Goal: Navigation & Orientation: Find specific page/section

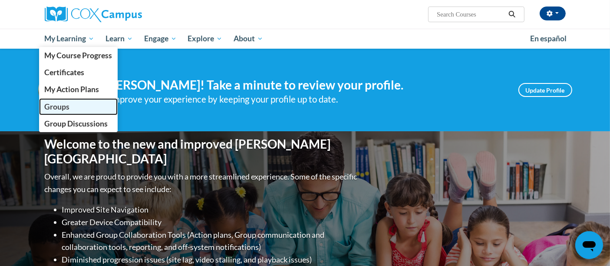
click at [80, 106] on link "Groups" at bounding box center [78, 106] width 79 height 17
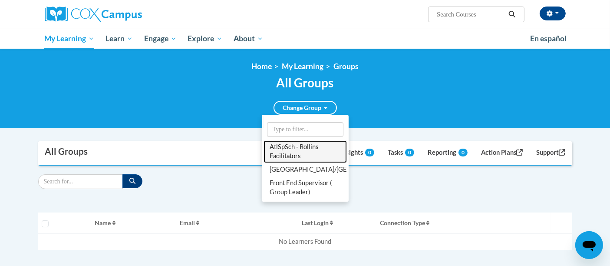
click at [291, 145] on link "AtlSpSch - Rollins Facilitators" at bounding box center [305, 151] width 83 height 23
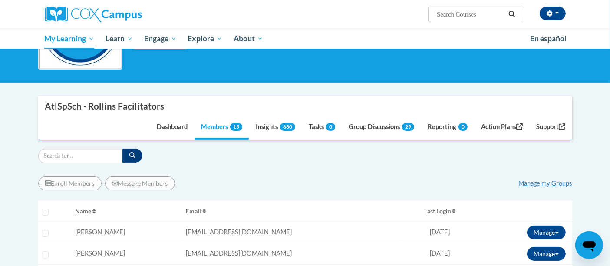
scroll to position [96, 0]
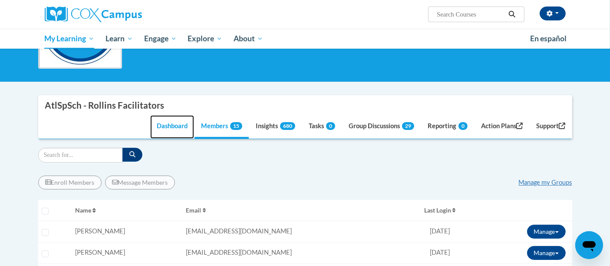
click at [169, 128] on link "Dashboard" at bounding box center [172, 126] width 44 height 23
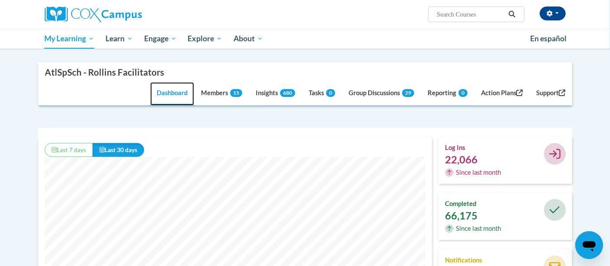
scroll to position [145, 0]
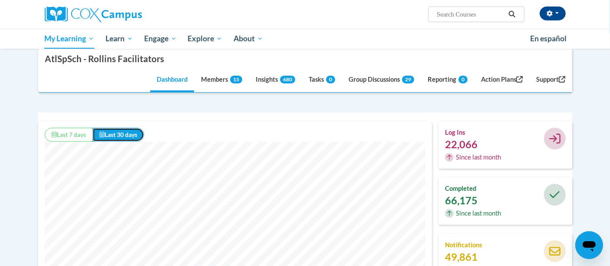
click at [108, 136] on button "Last 30 days" at bounding box center [119, 135] width 52 height 14
click at [76, 132] on button "Last 7 days" at bounding box center [69, 135] width 48 height 14
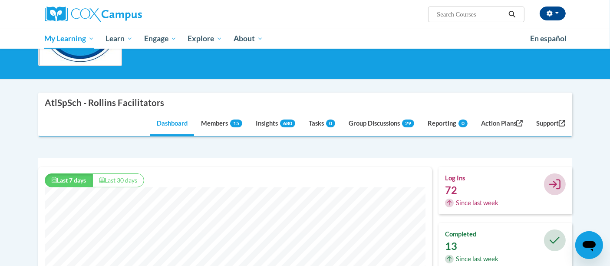
scroll to position [96, 0]
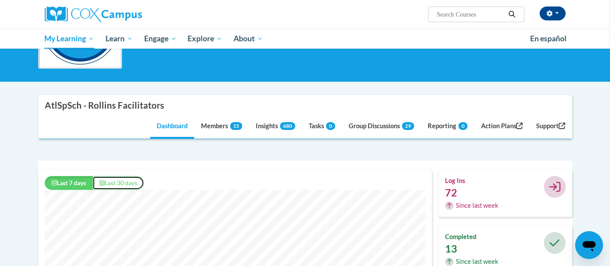
click at [122, 182] on button "Last 30 days" at bounding box center [119, 183] width 52 height 14
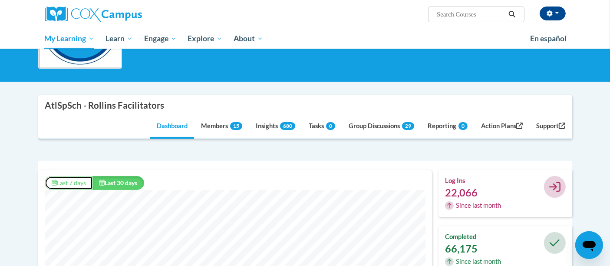
click at [78, 182] on button "Last 7 days" at bounding box center [69, 183] width 48 height 14
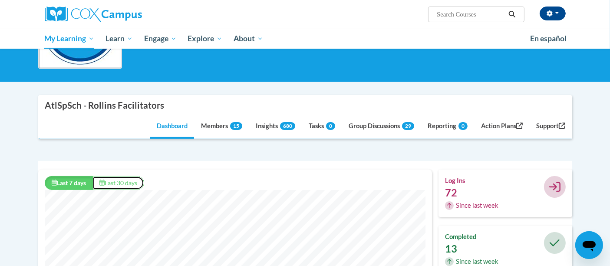
click at [117, 179] on button "Last 30 days" at bounding box center [119, 183] width 52 height 14
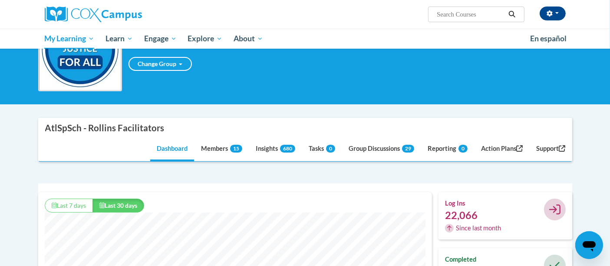
scroll to position [0, 0]
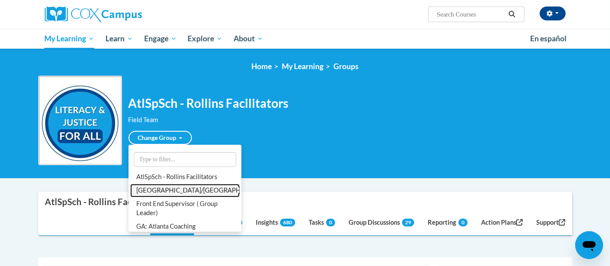
click at [188, 189] on link "[GEOGRAPHIC_DATA]/[GEOGRAPHIC_DATA]" at bounding box center [184, 190] width 109 height 13
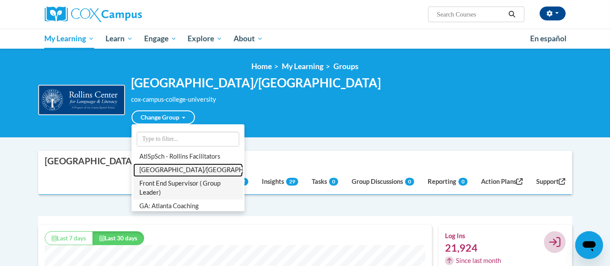
scroll to position [222, 394]
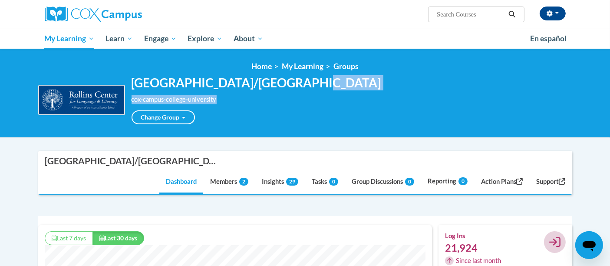
click at [286, 92] on div "[GEOGRAPHIC_DATA]/University cox-campus-college-university Change Group AtlSpSc…" at bounding box center [257, 100] width 250 height 49
click at [333, 79] on div "[GEOGRAPHIC_DATA]/University cox-campus-college-university Change Group AtlSpSc…" at bounding box center [305, 100] width 534 height 49
click at [346, 90] on div "[GEOGRAPHIC_DATA]/University cox-campus-college-university Change Group AtlSpSc…" at bounding box center [305, 100] width 534 height 49
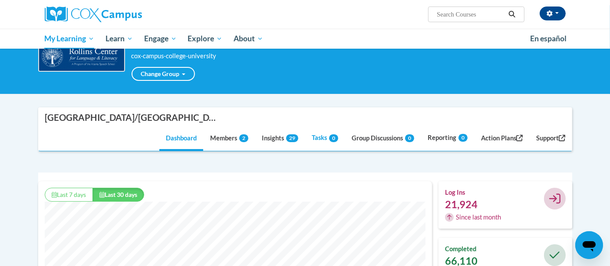
scroll to position [96, 0]
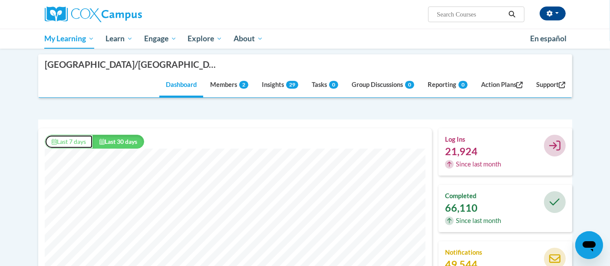
click at [75, 141] on button "Last 7 days" at bounding box center [69, 142] width 48 height 14
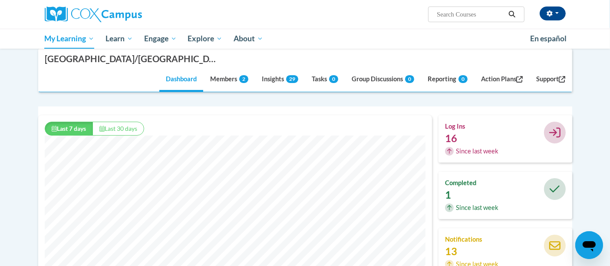
scroll to position [48, 0]
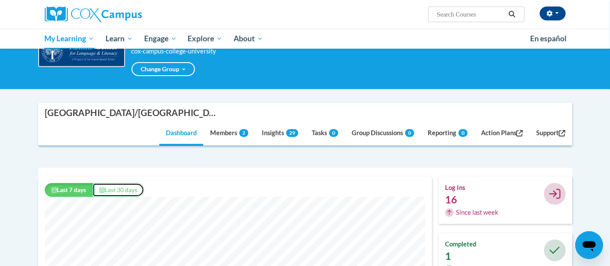
click at [111, 188] on button "Last 30 days" at bounding box center [119, 190] width 52 height 14
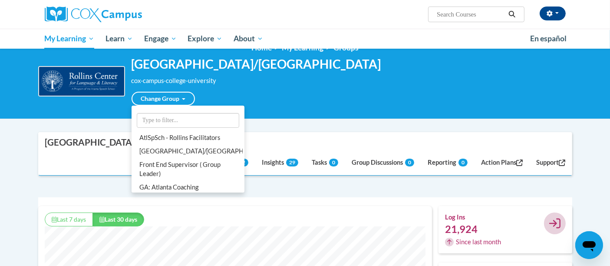
scroll to position [0, 0]
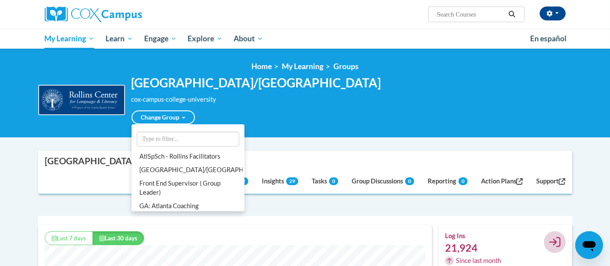
click at [300, 112] on div "Change Group AtlSpSch - Rollins Facilitators [GEOGRAPHIC_DATA]/University Front…" at bounding box center [257, 114] width 250 height 20
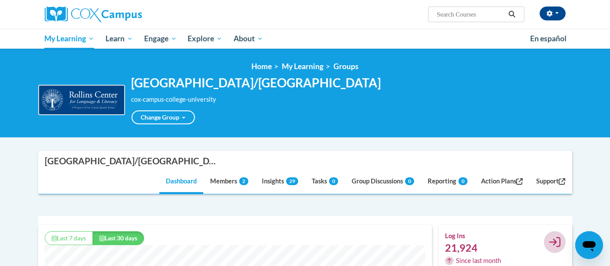
click at [375, 91] on div "[GEOGRAPHIC_DATA]/University cox-campus-college-university Change Group AtlSpSc…" at bounding box center [305, 100] width 534 height 49
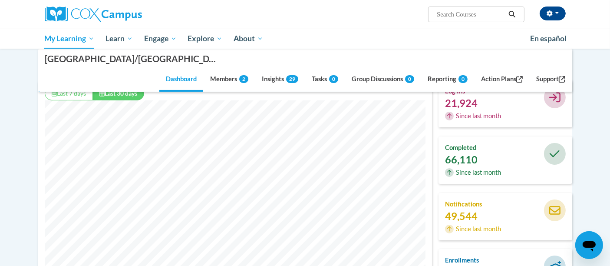
scroll to position [48, 0]
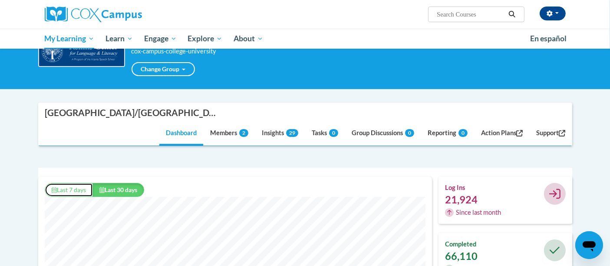
click at [78, 188] on button "Last 7 days" at bounding box center [69, 190] width 48 height 14
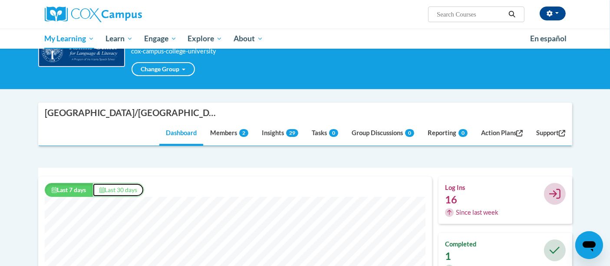
click at [107, 193] on button "Last 30 days" at bounding box center [119, 190] width 52 height 14
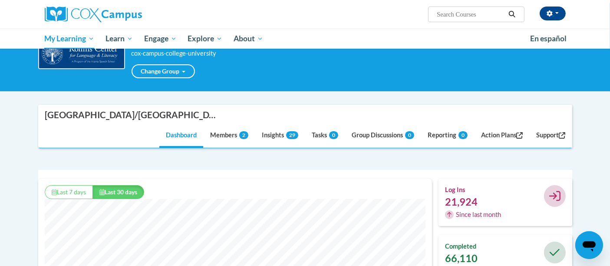
scroll to position [0, 0]
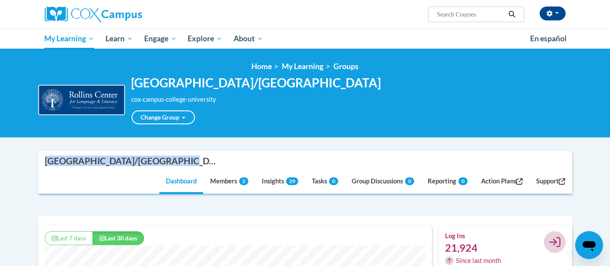
copy div "[GEOGRAPHIC_DATA]/[GEOGRAPHIC_DATA]"
drag, startPoint x: 169, startPoint y: 161, endPoint x: 43, endPoint y: 157, distance: 126.0
click at [43, 157] on nav "[GEOGRAPHIC_DATA]/[GEOGRAPHIC_DATA] Dashboard Members 2 Insights 29 Tasks 0 Gro…" at bounding box center [305, 173] width 534 height 44
